Goal: Transaction & Acquisition: Purchase product/service

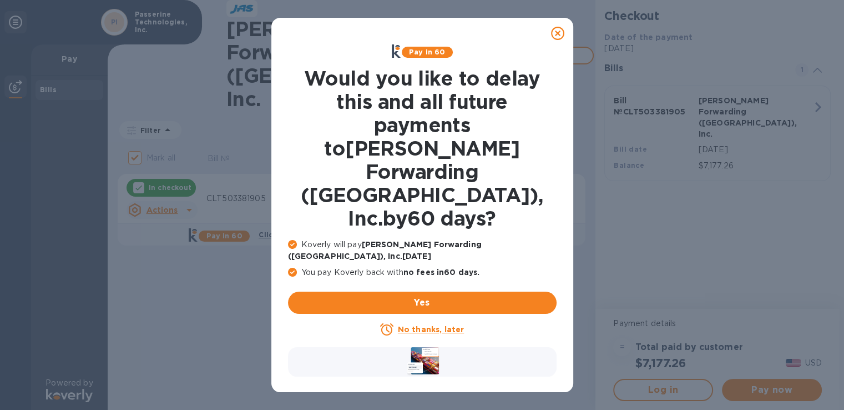
click at [428, 325] on u "No thanks, later" at bounding box center [431, 329] width 66 height 9
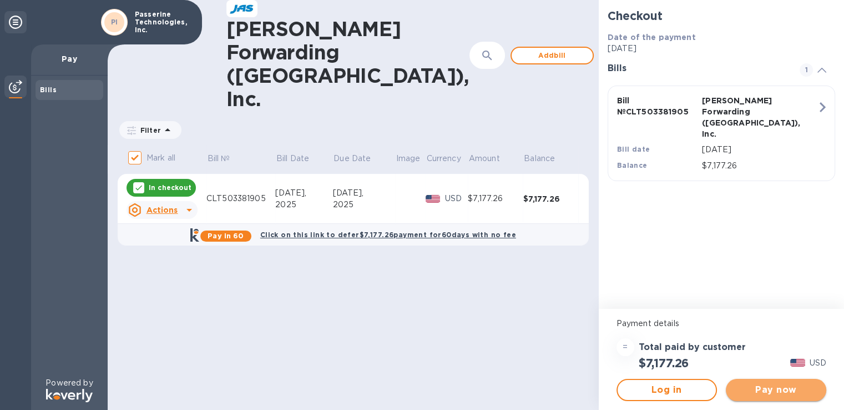
click at [777, 391] on span "Pay now" at bounding box center [776, 389] width 83 height 13
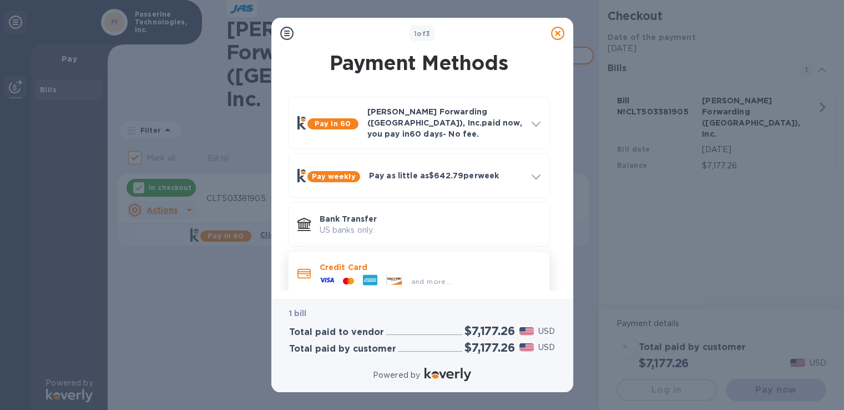
click at [424, 277] on span "and more..." at bounding box center [431, 281] width 41 height 8
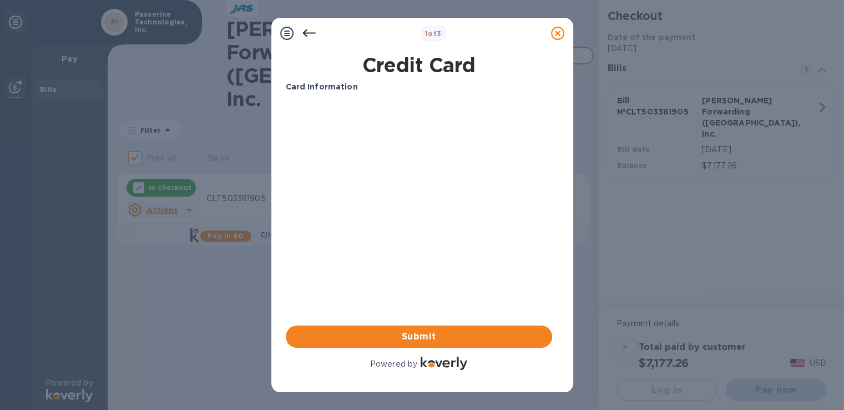
click at [367, 92] on p "Card Information" at bounding box center [419, 87] width 267 height 12
click at [321, 89] on b "Card Information" at bounding box center [322, 86] width 72 height 9
click at [282, 30] on icon at bounding box center [286, 33] width 13 height 13
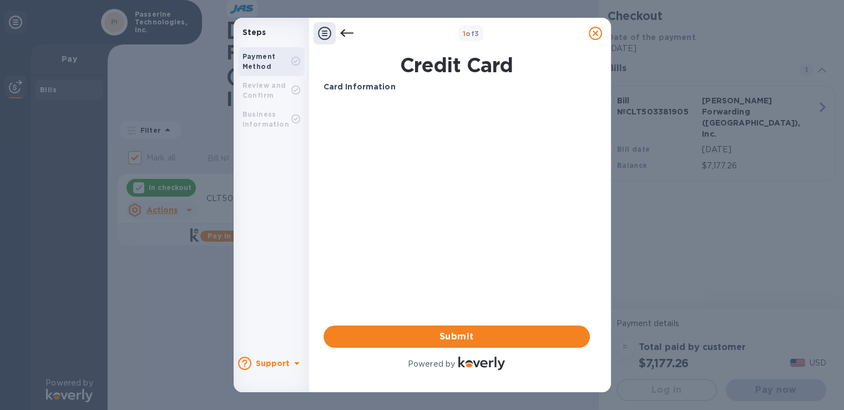
click at [278, 86] on b "Review and Confirm" at bounding box center [265, 90] width 44 height 18
click at [506, 268] on div "Card Information Your browser does not support iframes Submit Powered by" at bounding box center [457, 226] width 267 height 291
click at [443, 331] on span "Submit" at bounding box center [457, 336] width 249 height 13
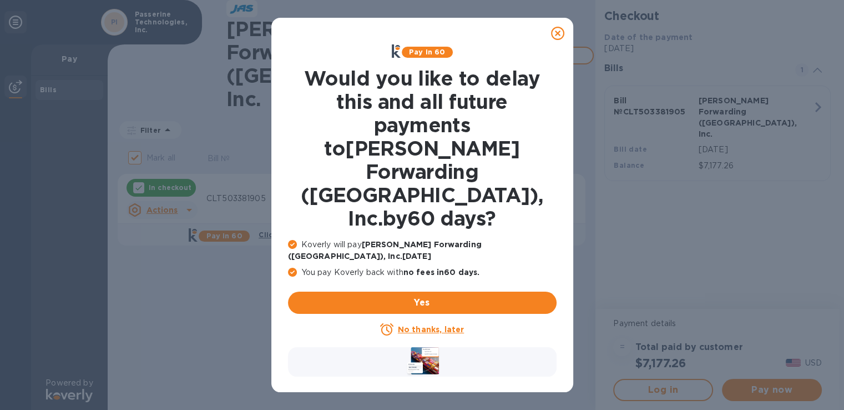
click at [440, 325] on u "No thanks, later" at bounding box center [431, 329] width 66 height 9
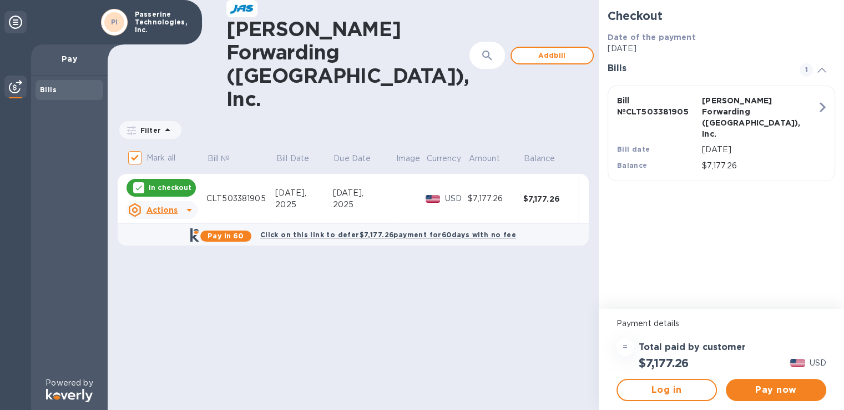
click at [340, 188] on td "[DATE]" at bounding box center [364, 199] width 62 height 50
click at [179, 201] on div "Actions" at bounding box center [153, 210] width 54 height 18
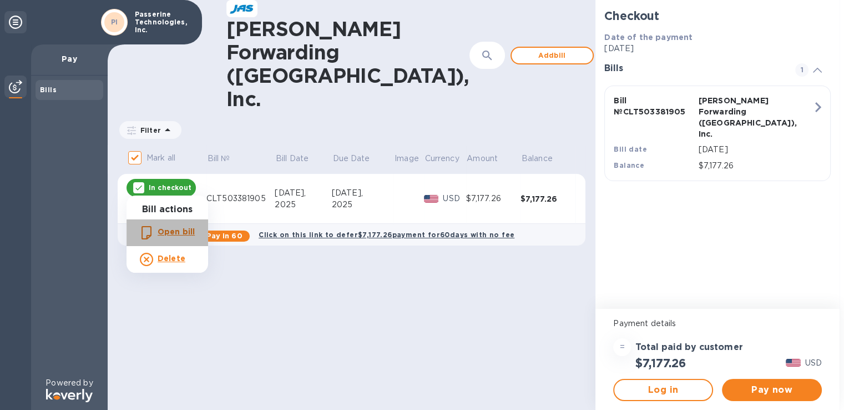
click at [169, 233] on b "Open bill" at bounding box center [176, 231] width 37 height 9
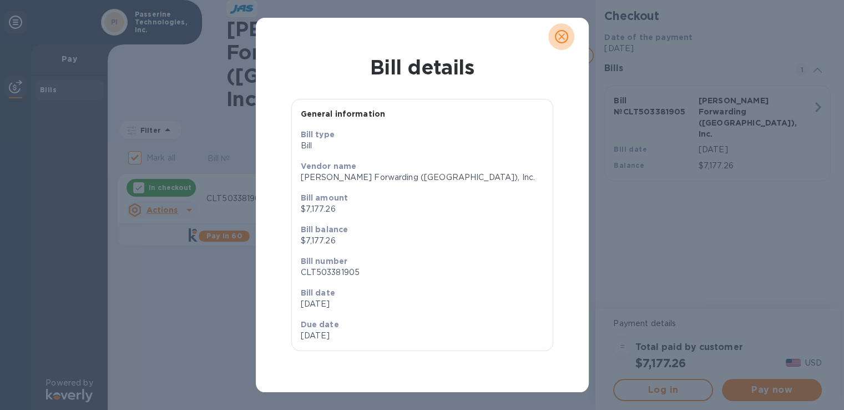
click at [557, 39] on icon "close" at bounding box center [561, 36] width 11 height 11
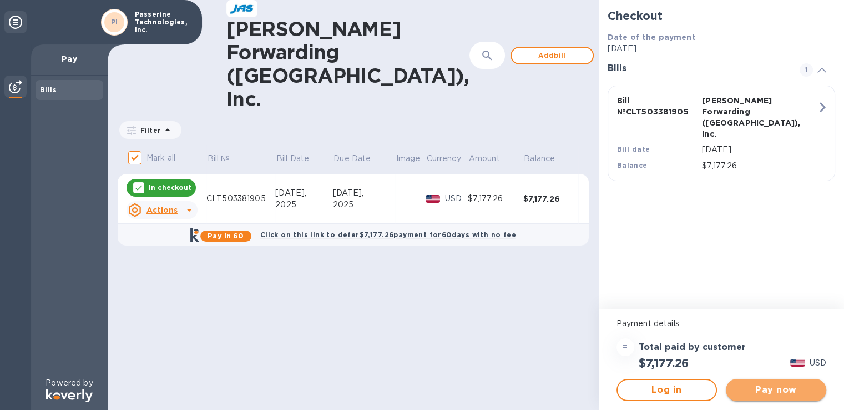
click at [748, 387] on span "Pay now" at bounding box center [776, 389] width 83 height 13
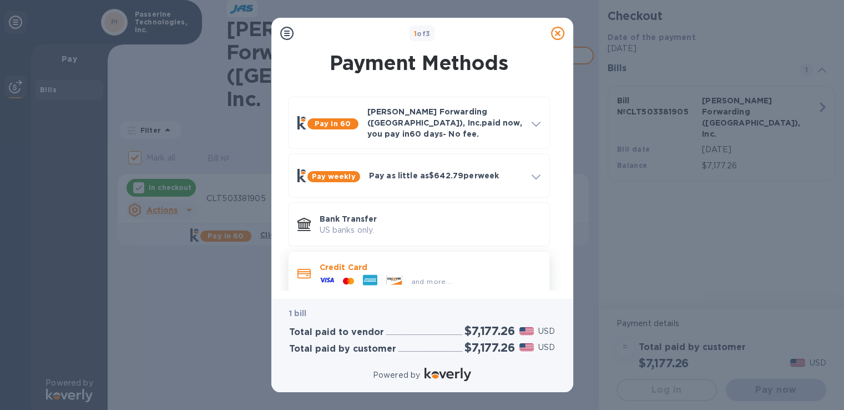
click at [395, 278] on icon at bounding box center [396, 279] width 2 height 2
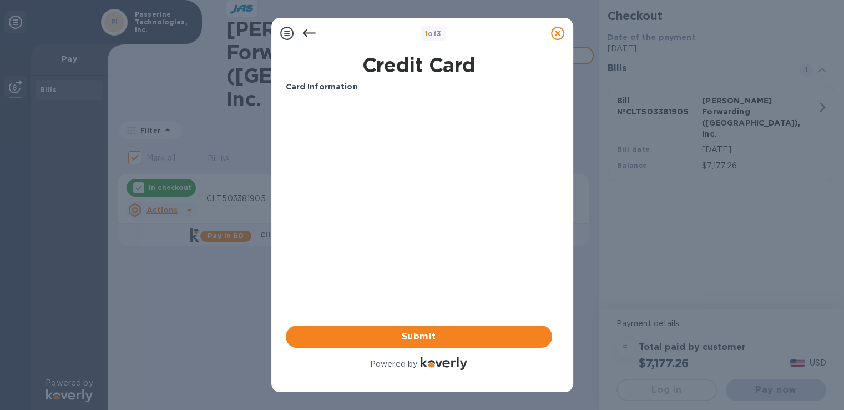
click at [395, 278] on div "Card Information Your browser does not support iframes Submit Powered by" at bounding box center [419, 226] width 267 height 291
click at [561, 25] on div at bounding box center [558, 33] width 22 height 22
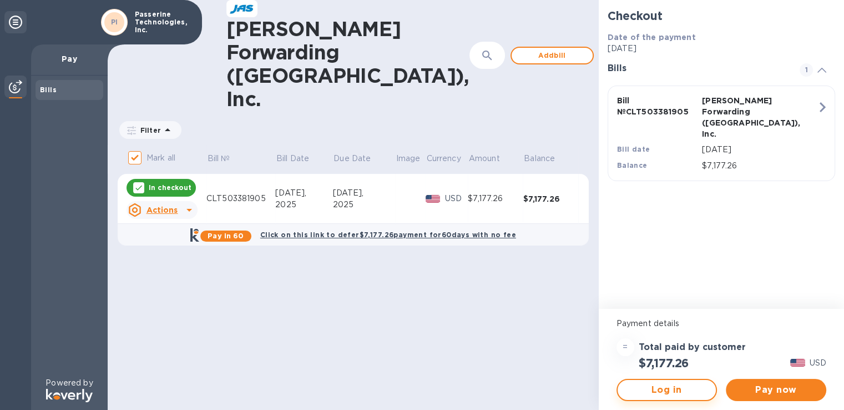
click at [686, 394] on span "Log in" at bounding box center [667, 389] width 81 height 13
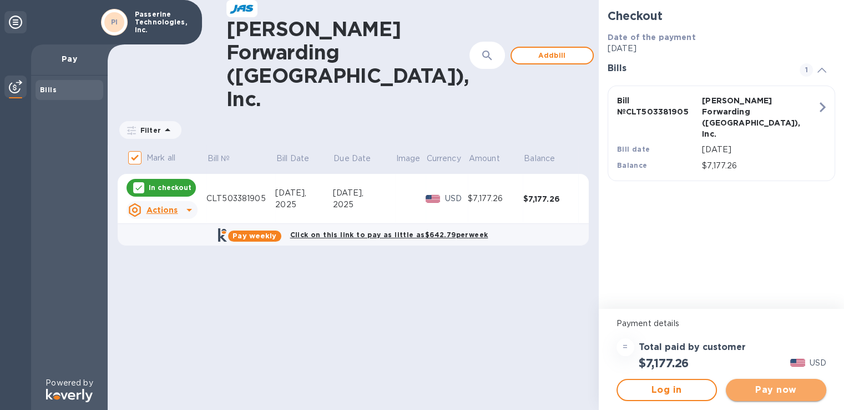
click at [762, 388] on span "Pay now" at bounding box center [776, 389] width 83 height 13
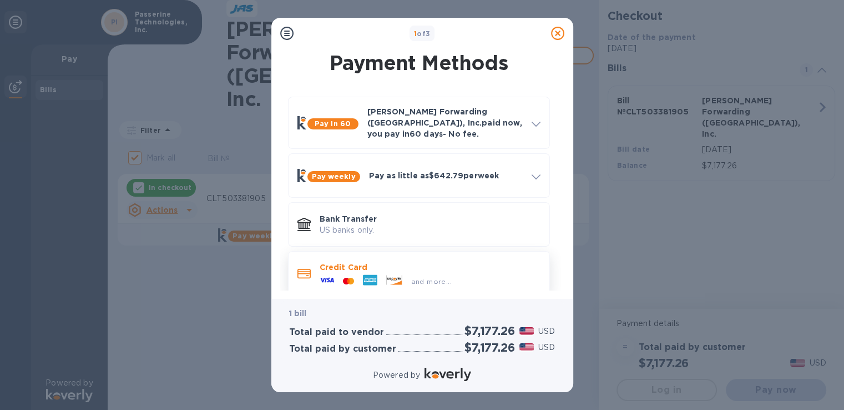
click at [386, 275] on icon at bounding box center [394, 280] width 16 height 10
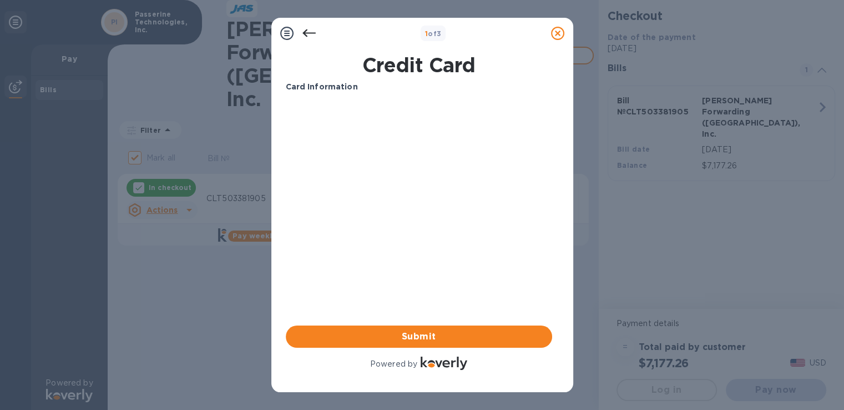
click at [415, 234] on div "Card Information Your browser does not support iframes Submit Powered by" at bounding box center [419, 226] width 267 height 291
click at [420, 224] on div "Card Information Your browser does not support iframes Submit Powered by" at bounding box center [419, 226] width 267 height 291
drag, startPoint x: 344, startPoint y: 76, endPoint x: 302, endPoint y: 96, distance: 46.4
click at [340, 77] on div "Credit Card" at bounding box center [419, 65] width 271 height 28
click at [302, 96] on div "Card Information" at bounding box center [418, 87] width 275 height 21
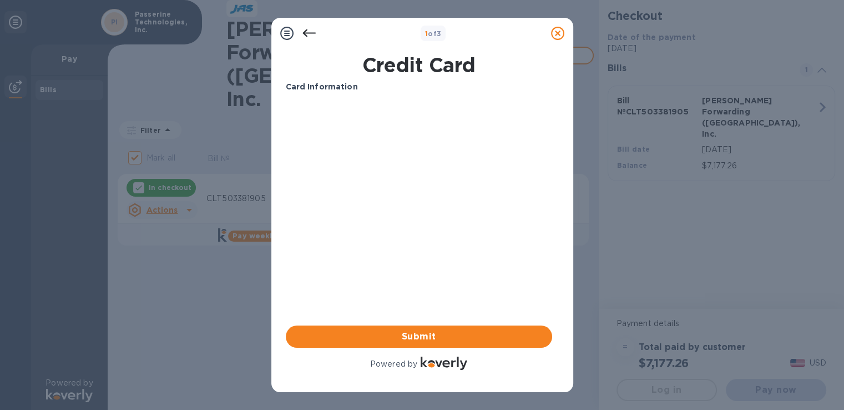
click at [313, 89] on b "Card Information" at bounding box center [322, 86] width 72 height 9
click at [320, 92] on p "Card Information" at bounding box center [419, 87] width 267 height 12
click at [295, 38] on div at bounding box center [287, 33] width 22 height 22
click at [293, 37] on icon at bounding box center [286, 33] width 13 height 13
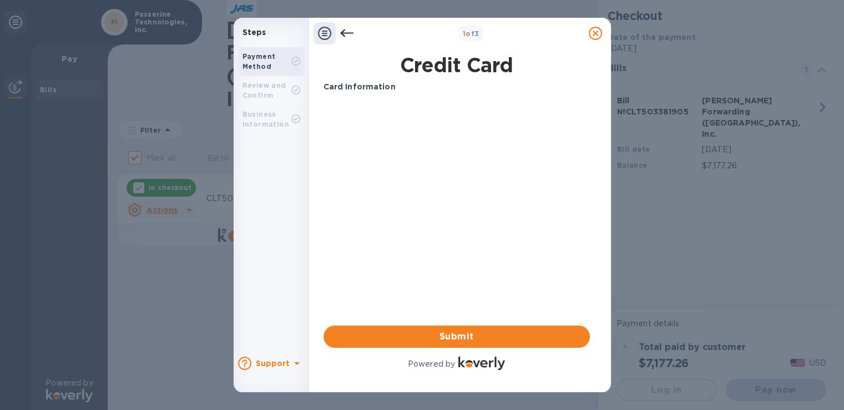
click at [293, 136] on div "Payment Method Review and Confirm Business Information" at bounding box center [272, 195] width 76 height 305
click at [360, 89] on b "Card Information" at bounding box center [360, 86] width 72 height 9
click at [409, 340] on span "Submit" at bounding box center [457, 336] width 249 height 13
click at [264, 363] on b "Support" at bounding box center [273, 363] width 34 height 9
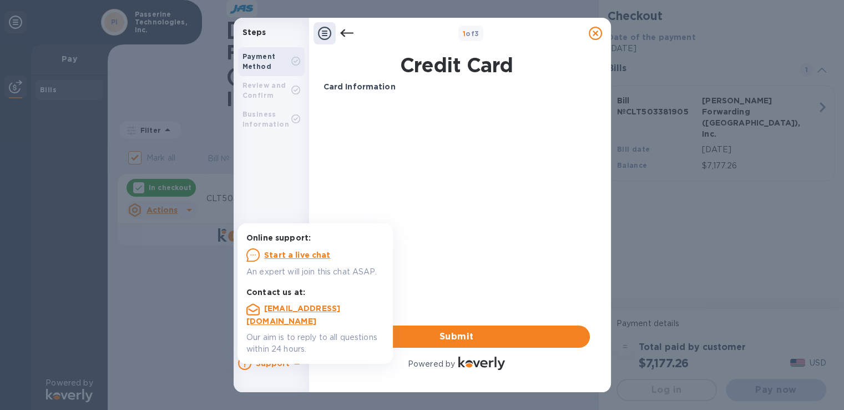
click at [280, 254] on u "Start a live chat" at bounding box center [297, 254] width 67 height 9
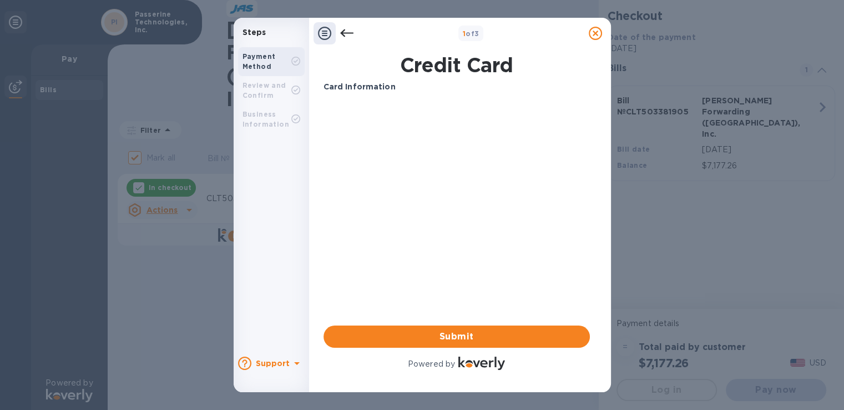
click at [275, 365] on b "Support" at bounding box center [273, 363] width 34 height 9
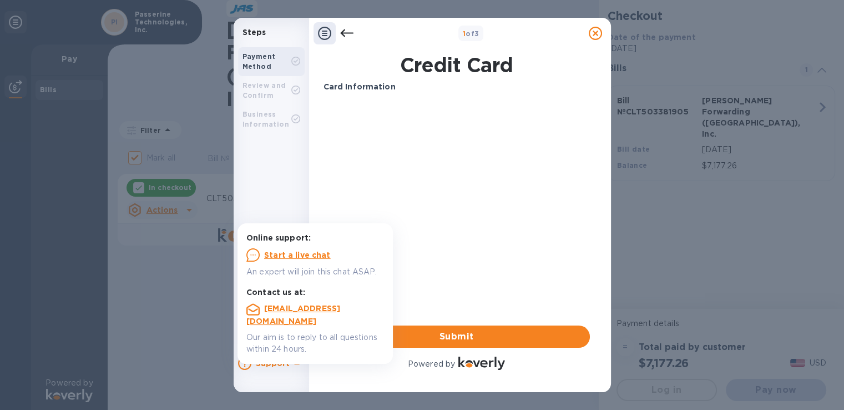
click at [483, 247] on div "Card Information Your browser does not support iframes Submit Powered by" at bounding box center [457, 226] width 267 height 291
click at [429, 272] on div "Card Information Your browser does not support iframes Submit Powered by" at bounding box center [457, 226] width 267 height 291
click at [529, 269] on div "Card Information Your browser does not support iframes Submit Powered by" at bounding box center [457, 226] width 267 height 291
click at [110, 341] on div "Steps Payment Method Review and Confirm Business Information Support 1 of 3 Cre…" at bounding box center [422, 205] width 844 height 410
click at [499, 89] on p "Card Information" at bounding box center [457, 87] width 267 height 12
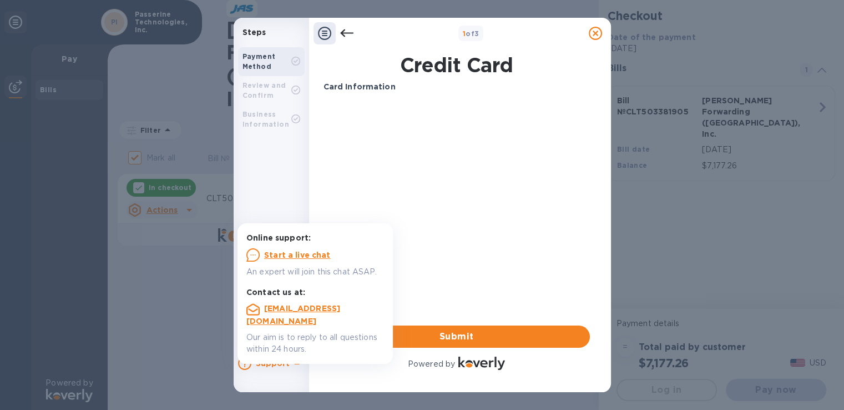
click at [414, 193] on div "Card Information Your browser does not support iframes Submit Powered by" at bounding box center [457, 226] width 267 height 291
click at [348, 27] on icon at bounding box center [346, 33] width 13 height 13
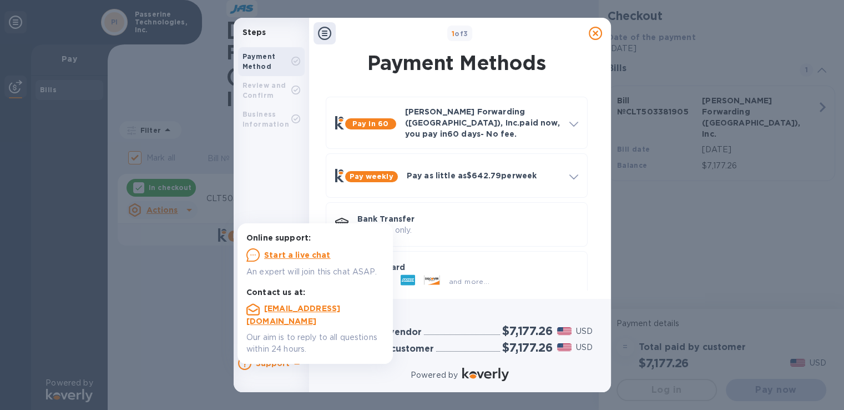
click at [259, 354] on div "Support" at bounding box center [271, 363] width 66 height 18
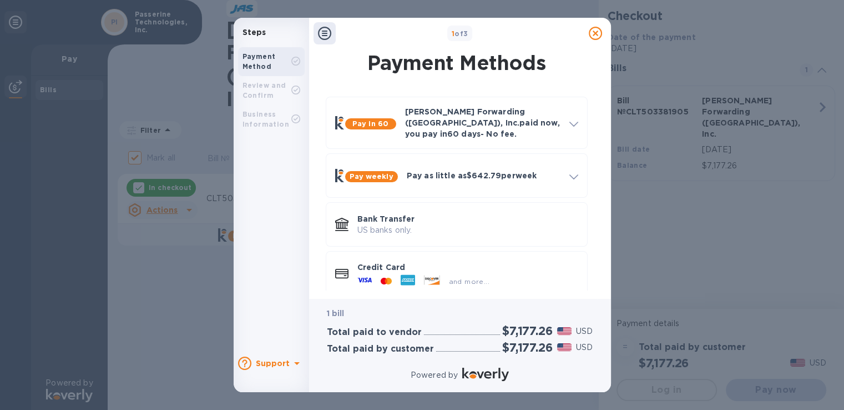
scroll to position [7, 0]
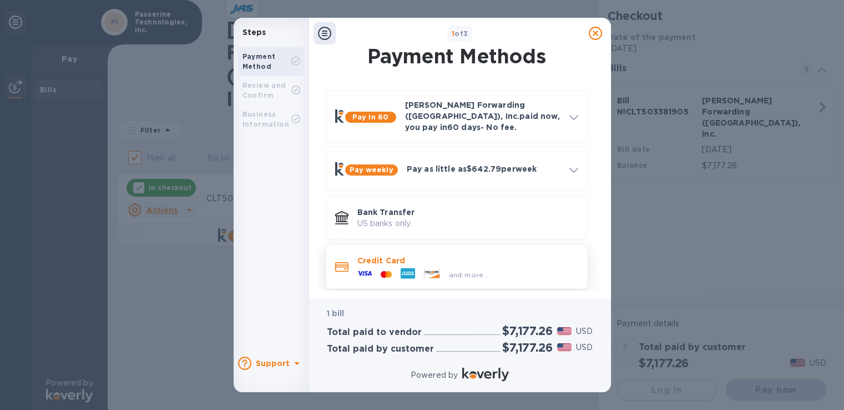
click at [472, 273] on div "and more..." at bounding box center [423, 274] width 141 height 17
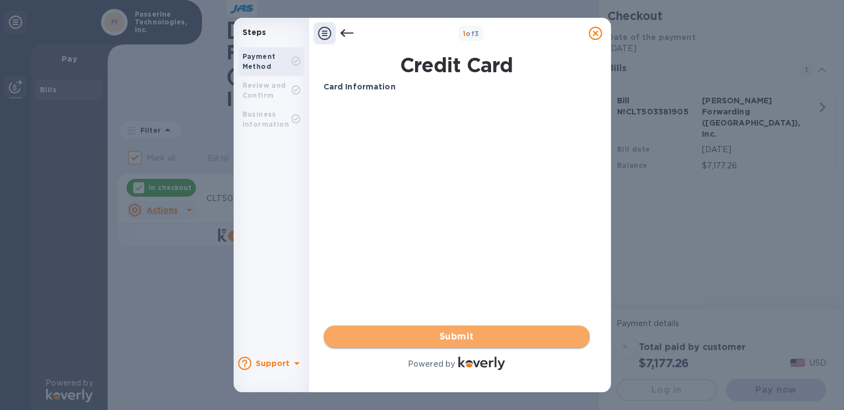
click at [466, 334] on span "Submit" at bounding box center [457, 336] width 249 height 13
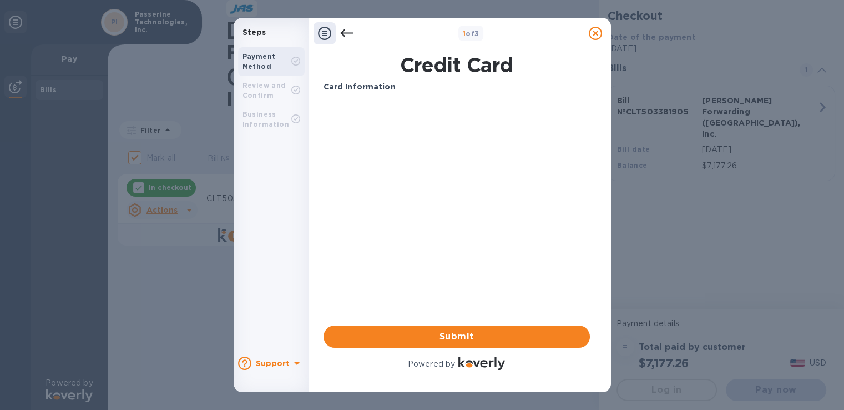
click at [332, 94] on div "Card Information" at bounding box center [456, 87] width 275 height 21
click at [393, 180] on div "Card Information Your browser does not support iframes Submit Powered by" at bounding box center [457, 226] width 267 height 291
click at [349, 29] on icon at bounding box center [346, 33] width 13 height 13
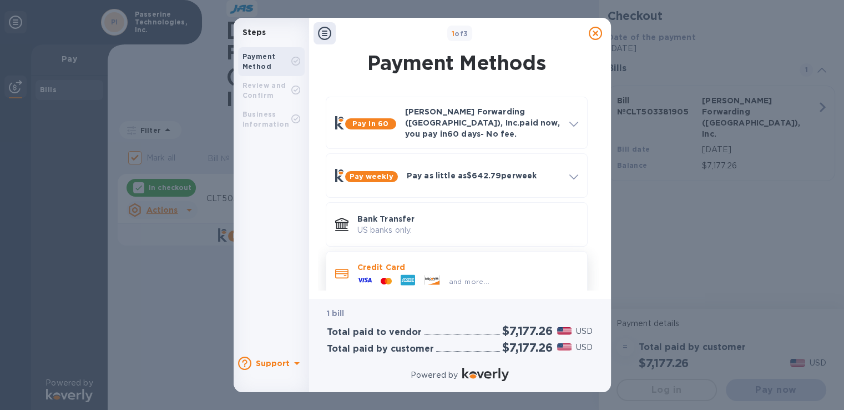
click at [402, 278] on icon at bounding box center [407, 279] width 13 height 3
